Goal: Find specific page/section: Find specific page/section

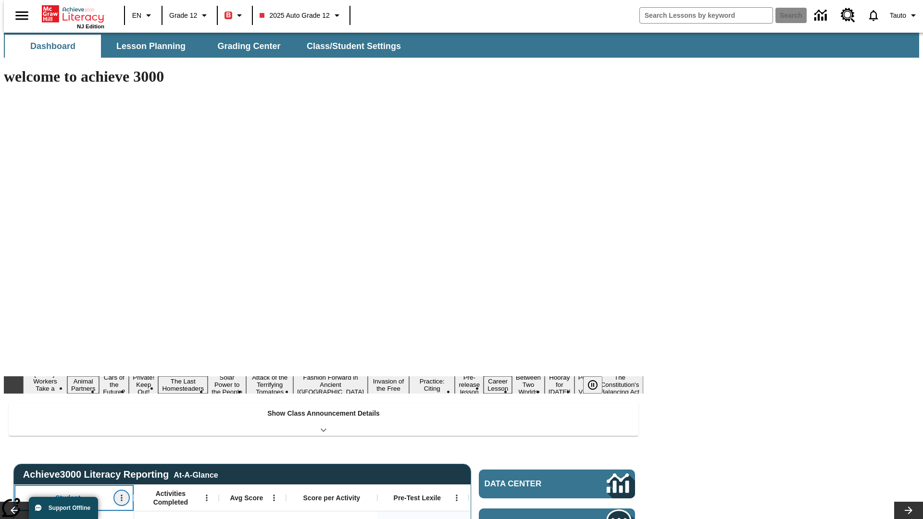
click at [121, 495] on icon "Open Menu" at bounding box center [121, 498] width 1 height 6
click at [18, 339] on icon at bounding box center [18, 339] width 6 height 6
click at [121, 495] on icon "Student, Open Menu," at bounding box center [121, 498] width 1 height 6
click at [18, 339] on icon at bounding box center [18, 339] width 6 height 6
click at [206, 495] on icon "Open Menu" at bounding box center [206, 498] width 1 height 6
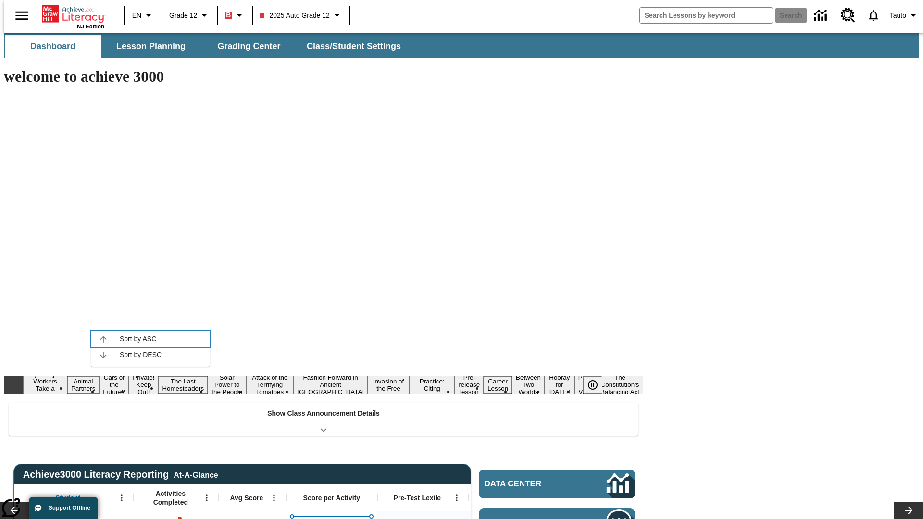
click at [103, 339] on icon at bounding box center [103, 339] width 6 height 6
click at [206, 495] on icon "Activities Completed, Open Menu," at bounding box center [206, 498] width 1 height 6
